Goal: Information Seeking & Learning: Learn about a topic

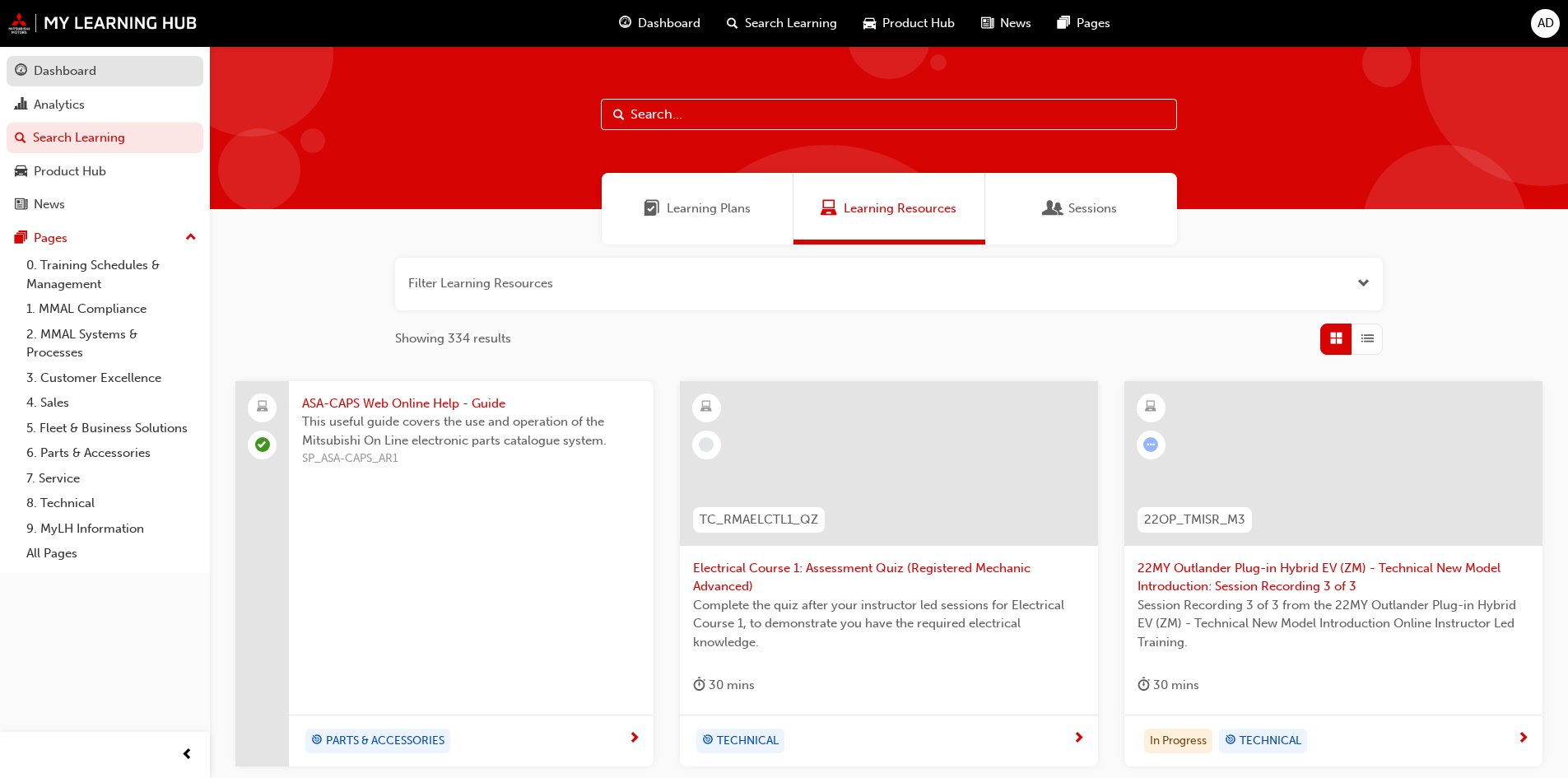
click at [73, 67] on div "Dashboard" at bounding box center [65, 71] width 63 height 19
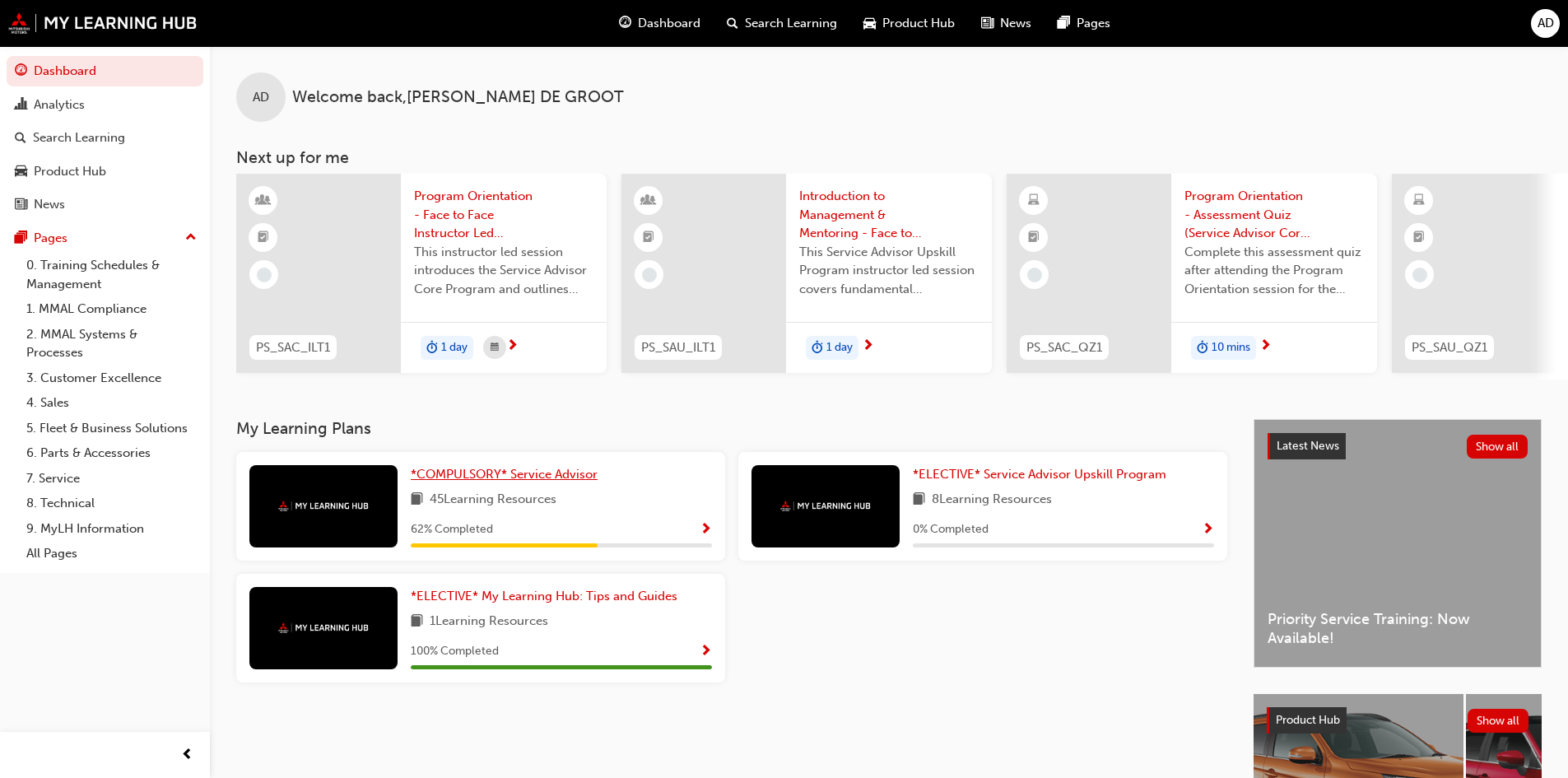
click at [549, 479] on span "*COMPULSORY* Service Advisor" at bounding box center [504, 474] width 187 height 15
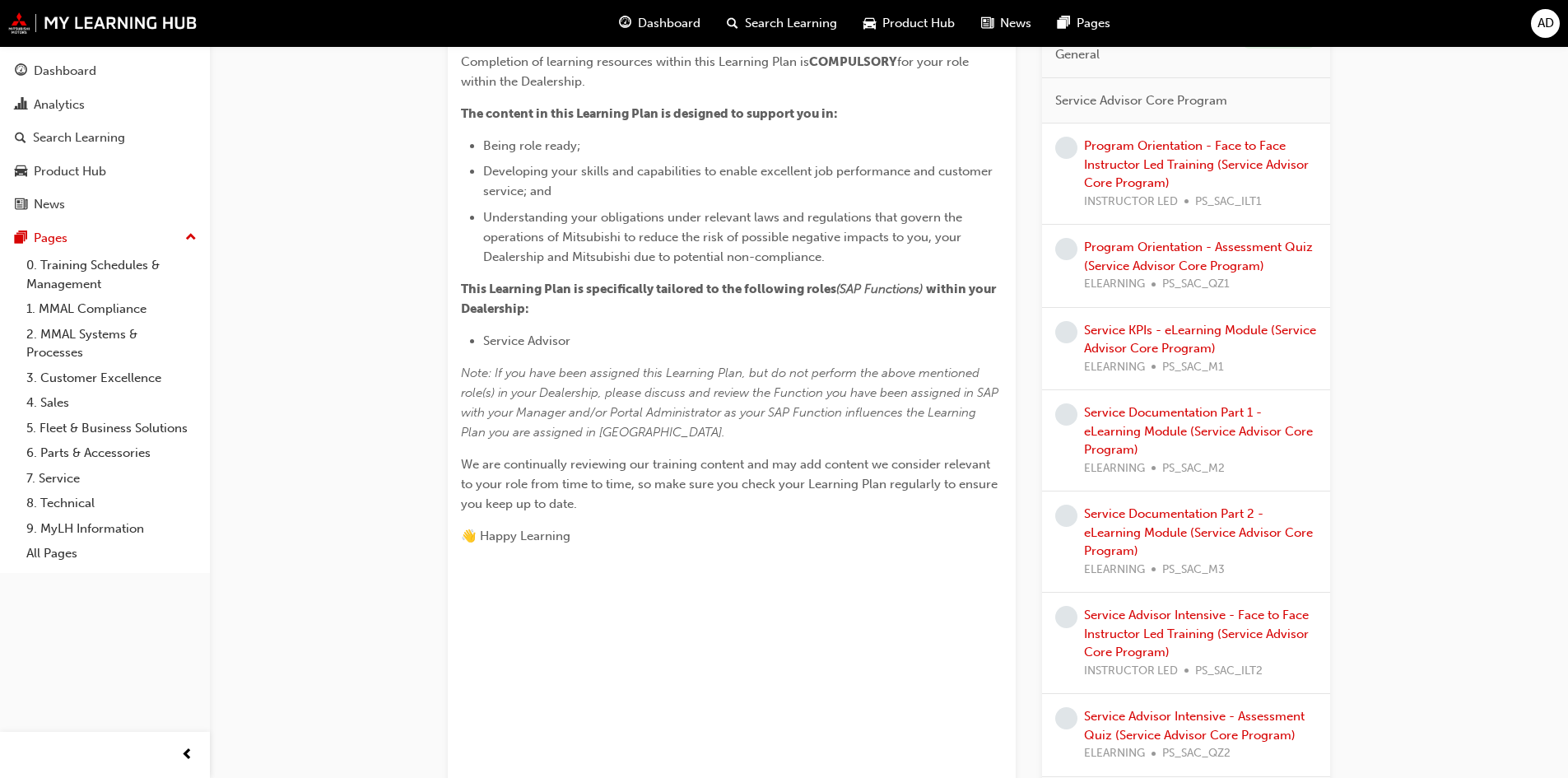
scroll to position [412, 0]
